Goal: Complete application form: Complete application form

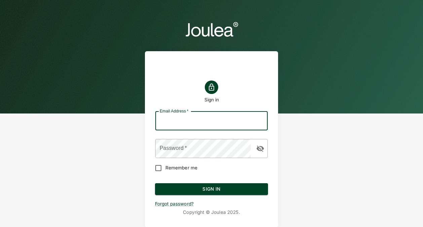
click at [199, 120] on input "Email Address   *" at bounding box center [212, 120] width 113 height 19
type input "[PERSON_NAME][EMAIL_ADDRESS][PERSON_NAME][DOMAIN_NAME]"
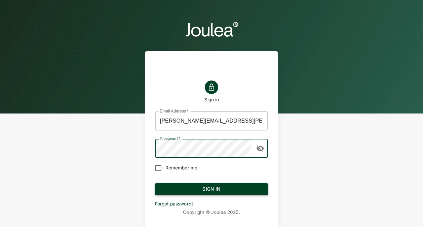
click at [186, 190] on button "Sign In" at bounding box center [211, 189] width 113 height 12
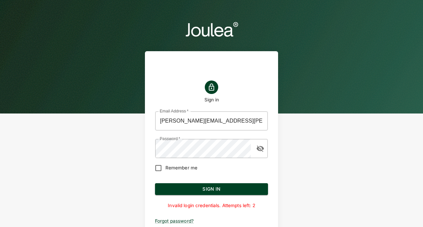
click at [263, 147] on icon "button" at bounding box center [260, 148] width 7 height 6
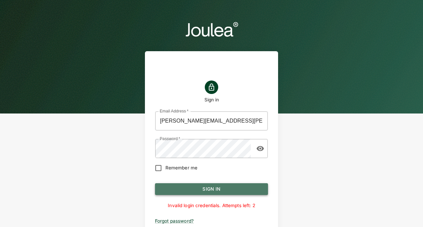
click at [209, 186] on button "Sign In" at bounding box center [211, 189] width 113 height 12
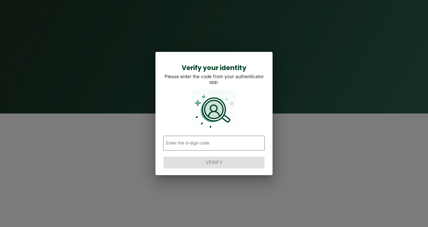
click at [194, 143] on input "number" at bounding box center [214, 143] width 102 height 15
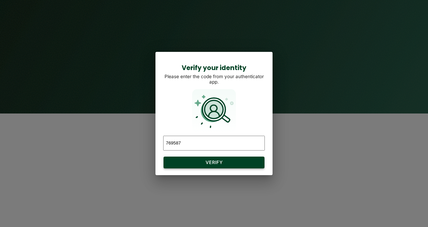
type input "769587"
click at [207, 162] on button "Verify" at bounding box center [214, 163] width 101 height 12
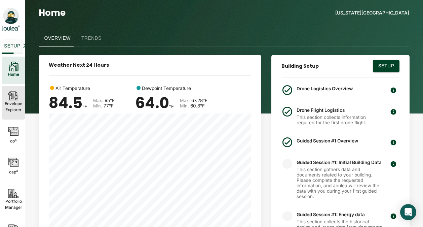
click at [9, 100] on icon at bounding box center [13, 100] width 10 height 0
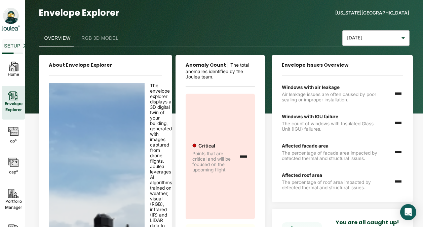
click at [93, 35] on button "RGB 3D Model" at bounding box center [100, 38] width 48 height 16
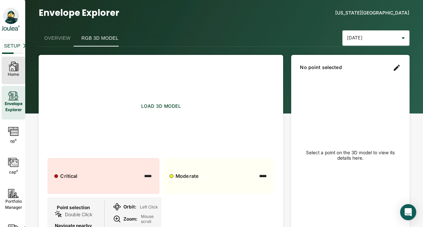
click at [11, 66] on icon at bounding box center [12, 68] width 6 height 6
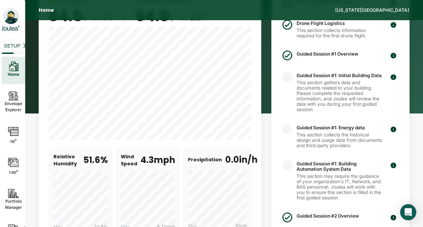
scroll to position [67, 0]
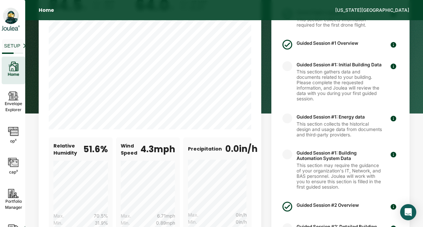
click at [308, 158] on p "Guided Session #1: Building Automation System Data" at bounding box center [340, 155] width 86 height 11
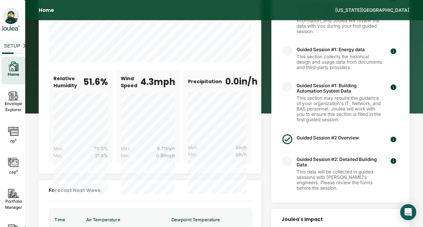
click at [313, 139] on div "Guided Session #2 Overview" at bounding box center [328, 139] width 62 height 12
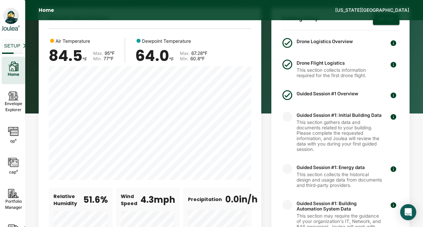
scroll to position [0, 0]
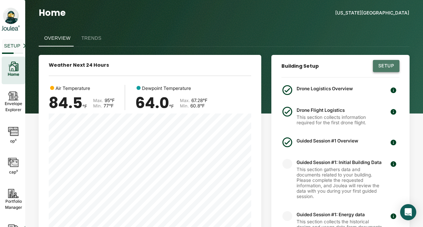
click at [389, 66] on button "Setup" at bounding box center [386, 66] width 27 height 12
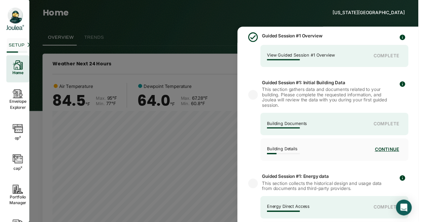
scroll to position [168, 0]
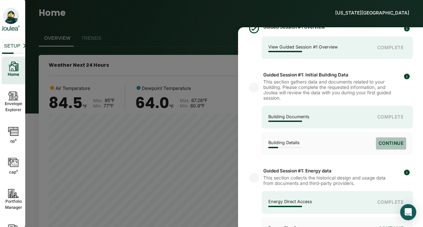
click at [387, 145] on button "Continue" at bounding box center [391, 143] width 30 height 12
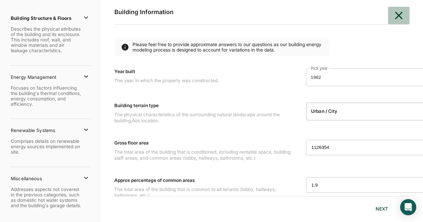
click at [399, 13] on icon "button" at bounding box center [398, 15] width 13 height 13
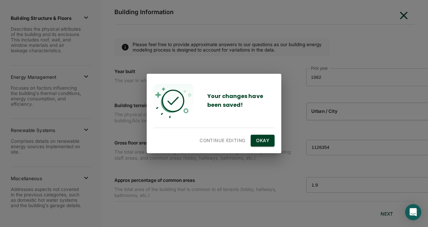
click at [244, 20] on div "Your changes have been saved! Continue editing Okay" at bounding box center [214, 113] width 415 height 213
click at [217, 137] on button "Continue editing" at bounding box center [222, 141] width 51 height 12
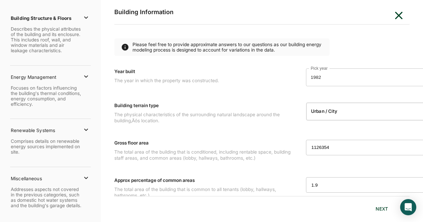
scroll to position [14, 0]
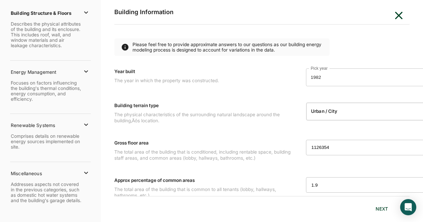
click at [84, 172] on icon at bounding box center [86, 173] width 4 height 2
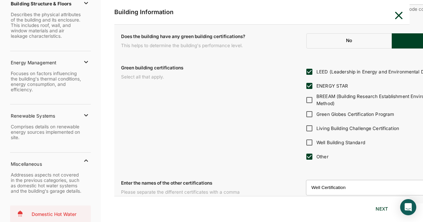
scroll to position [802, 0]
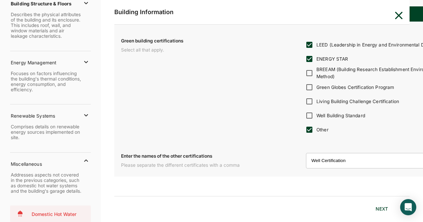
click at [380, 209] on button "NEXT" at bounding box center [383, 209] width 22 height 12
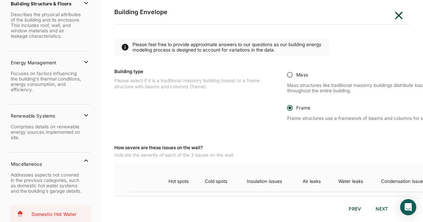
radio input "false"
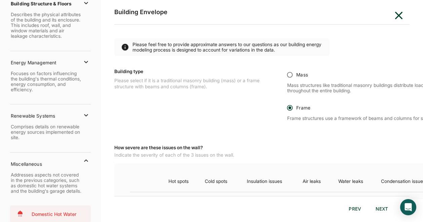
radio input "false"
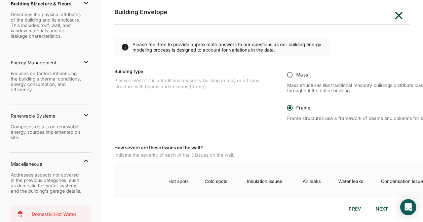
radio input "false"
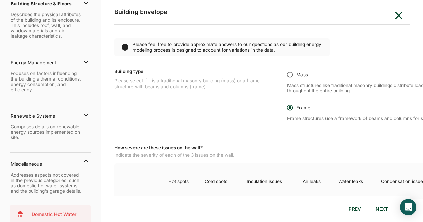
radio input "false"
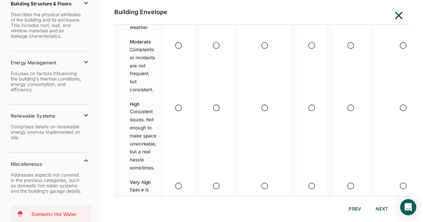
scroll to position [404, 0]
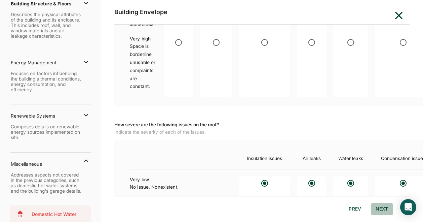
click at [382, 208] on button "NEXT" at bounding box center [383, 209] width 22 height 12
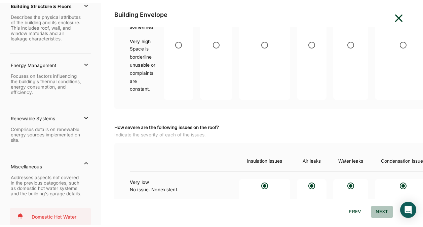
scroll to position [0, 0]
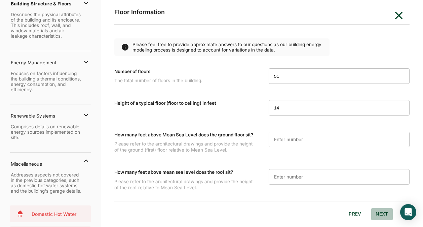
click at [381, 214] on button "NEXT" at bounding box center [383, 214] width 22 height 12
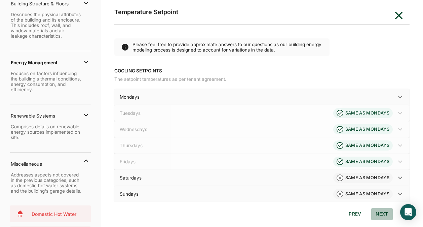
click at [381, 213] on button "NEXT" at bounding box center [383, 214] width 22 height 12
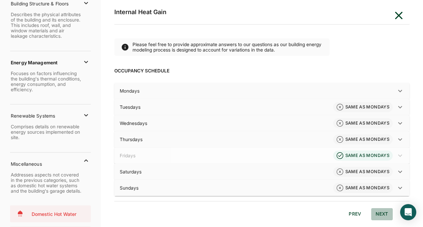
click at [381, 213] on button "NEXT" at bounding box center [383, 214] width 22 height 12
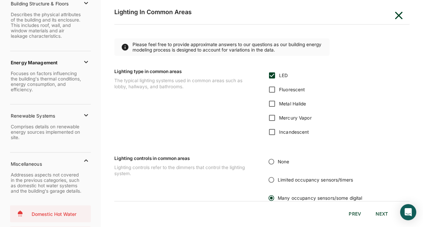
radio input "false"
click at [381, 213] on button "NEXT" at bounding box center [383, 214] width 22 height 12
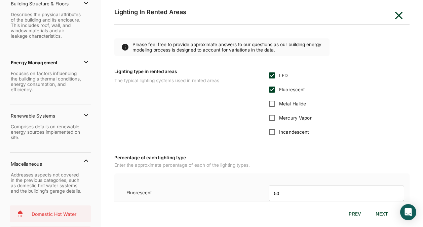
radio input "false"
click at [381, 213] on button "NEXT" at bounding box center [383, 214] width 22 height 12
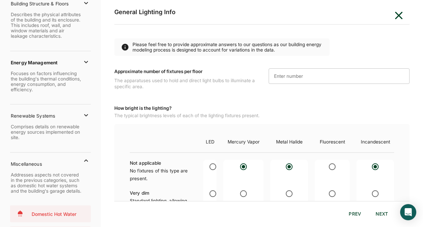
radio input "false"
click at [399, 17] on icon "button" at bounding box center [398, 15] width 13 height 13
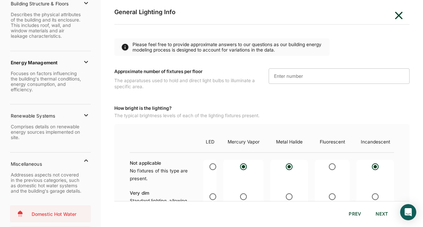
radio input "false"
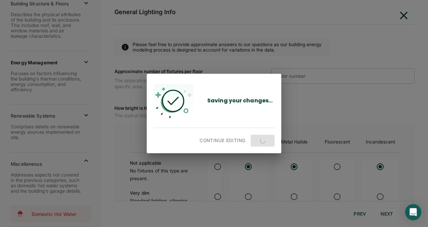
radio input "false"
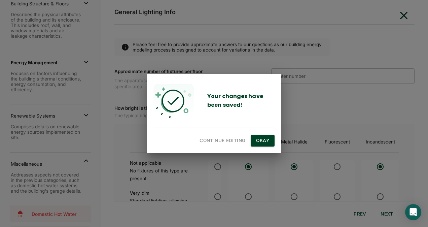
radio input "false"
click at [263, 140] on button "Okay" at bounding box center [263, 141] width 24 height 12
